Goal: Task Accomplishment & Management: Use online tool/utility

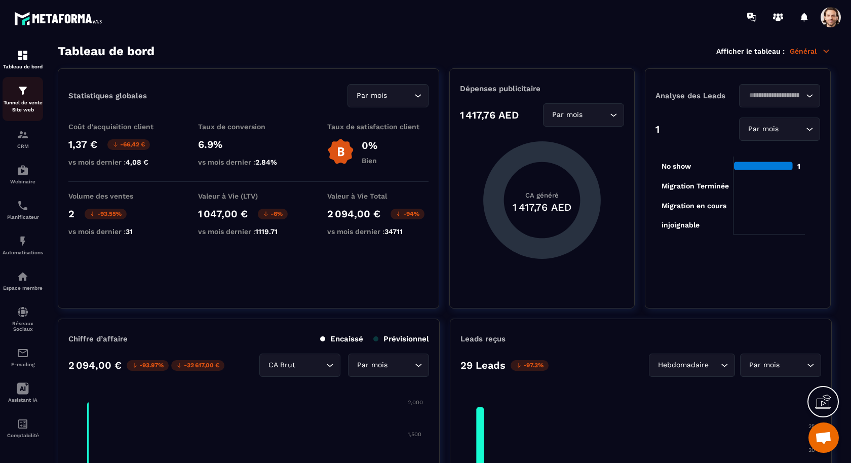
click at [22, 103] on p "Tunnel de vente Site web" at bounding box center [23, 106] width 41 height 14
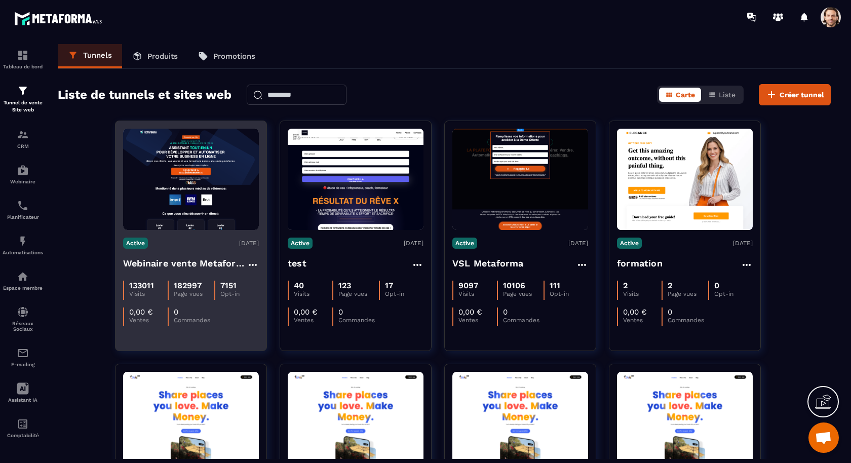
click at [202, 263] on h4 "Webinaire vente Metaforma" at bounding box center [185, 263] width 124 height 14
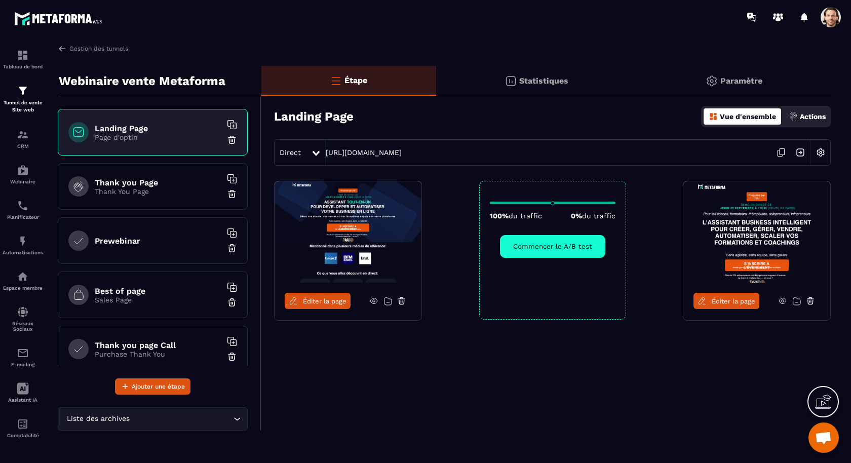
click at [341, 300] on span "Éditer la page" at bounding box center [325, 301] width 44 height 8
